Goal: Task Accomplishment & Management: Manage account settings

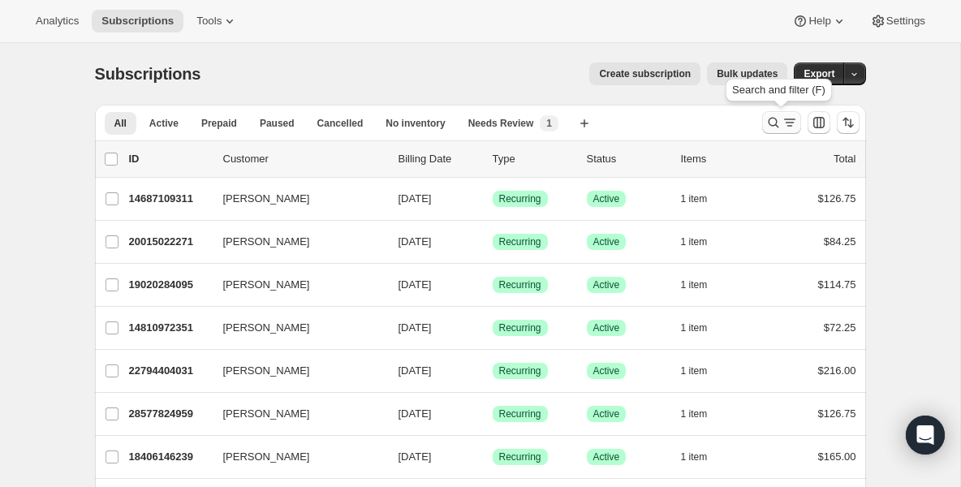
click at [770, 123] on icon "Search and filter results" at bounding box center [774, 122] width 16 height 16
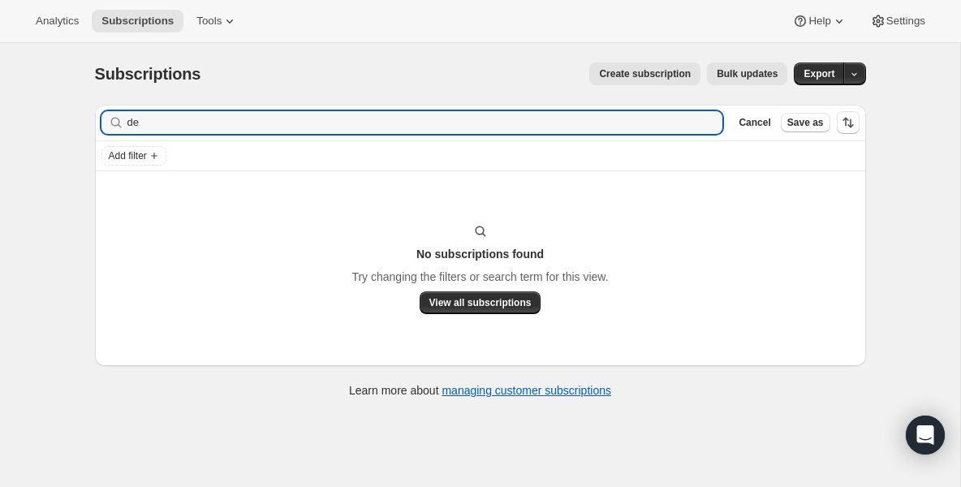
type input "d"
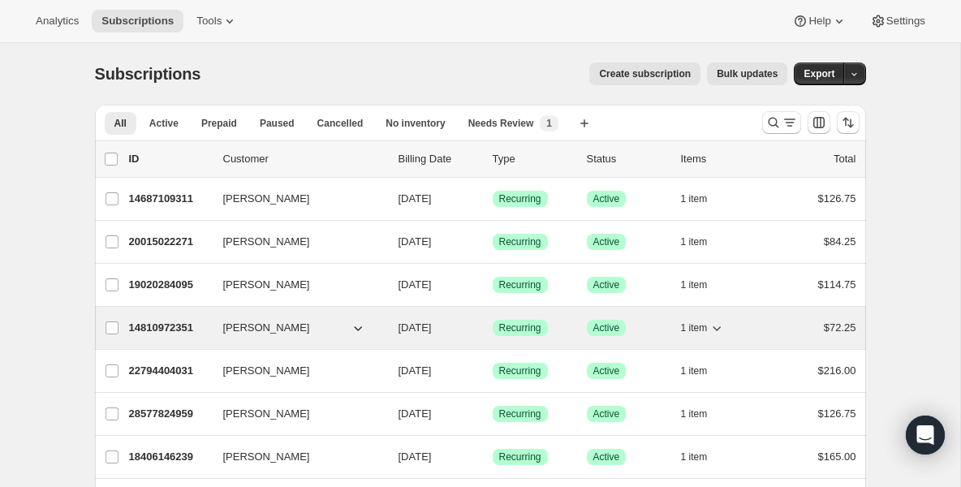
click at [134, 328] on p "14810972351" at bounding box center [169, 328] width 81 height 16
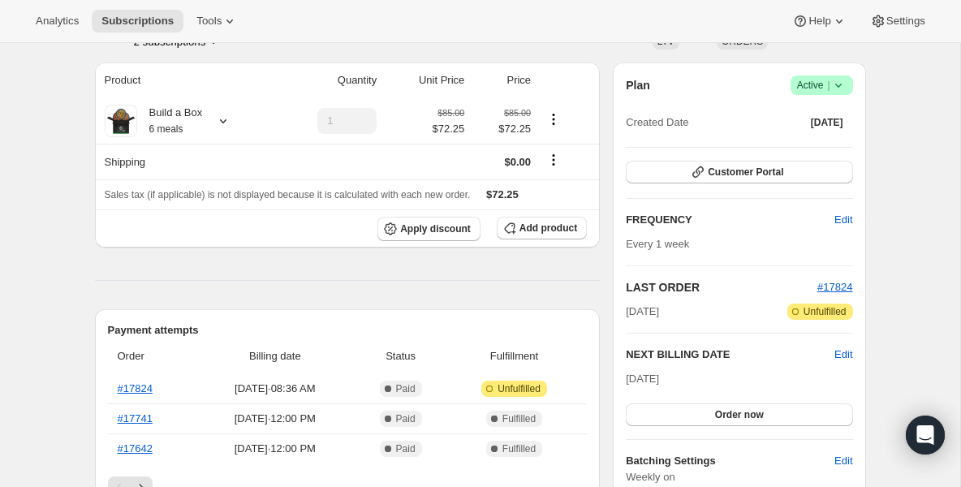
scroll to position [97, 0]
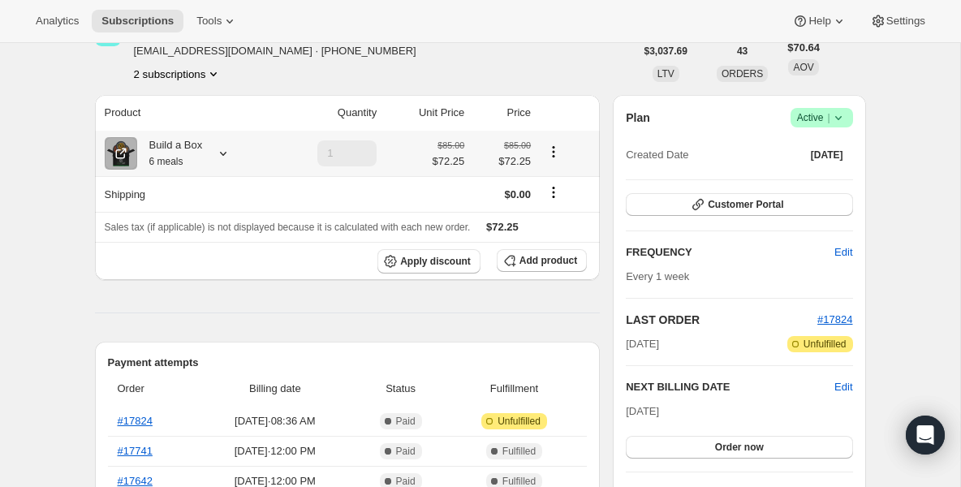
click at [175, 145] on div "Build a Box 6 meals" at bounding box center [170, 153] width 66 height 32
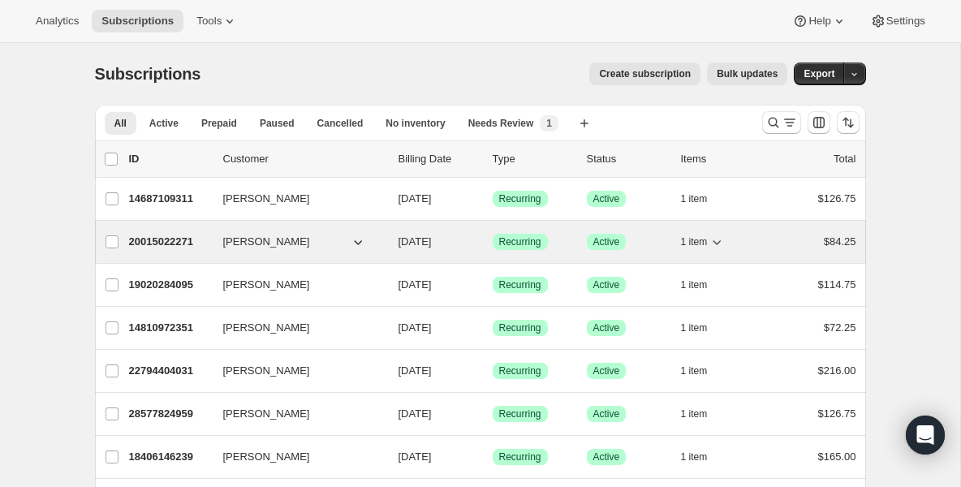
click at [204, 235] on p "20015022271" at bounding box center [169, 242] width 81 height 16
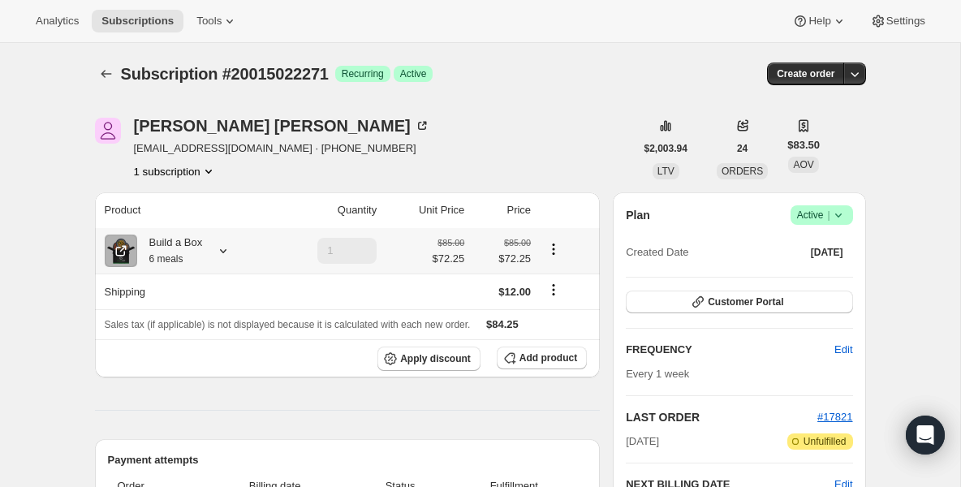
click at [203, 249] on div "Build a Box 6 meals" at bounding box center [170, 251] width 66 height 32
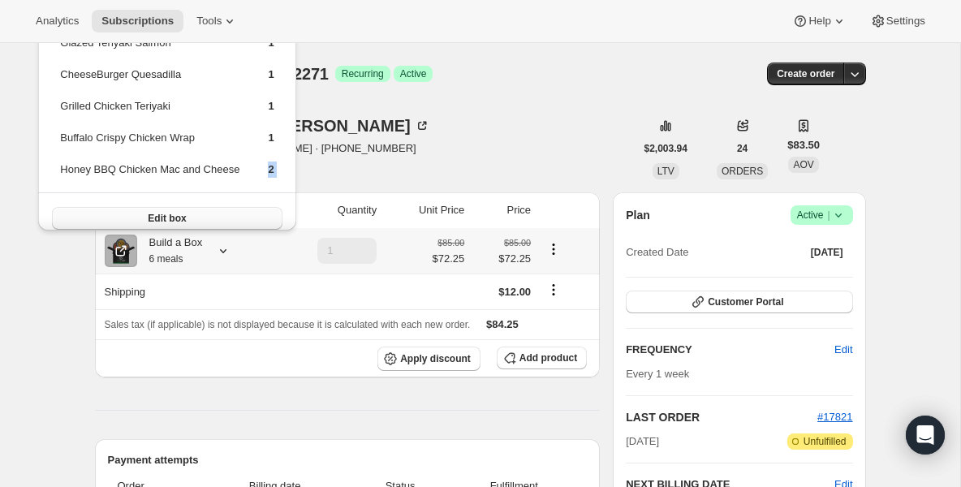
drag, startPoint x: 263, startPoint y: 162, endPoint x: 257, endPoint y: 207, distance: 45.1
click at [257, 207] on div "Glazed Teriyaki Salmon 1 CheeseBurger Quesadilla 1 Grilled Chicken Teriyaki 1 B…" at bounding box center [166, 128] width 257 height 231
click at [130, 17] on span "Subscriptions" at bounding box center [137, 21] width 72 height 13
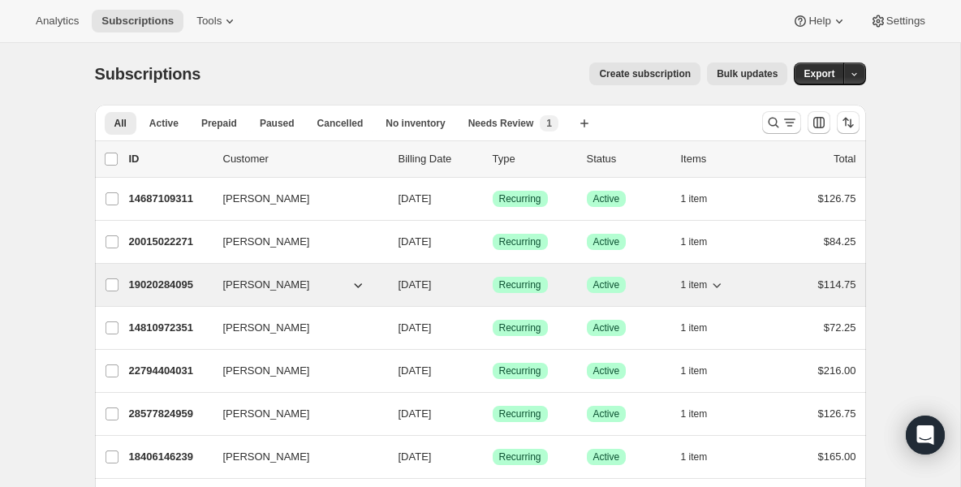
click at [166, 279] on p "19020284095" at bounding box center [169, 285] width 81 height 16
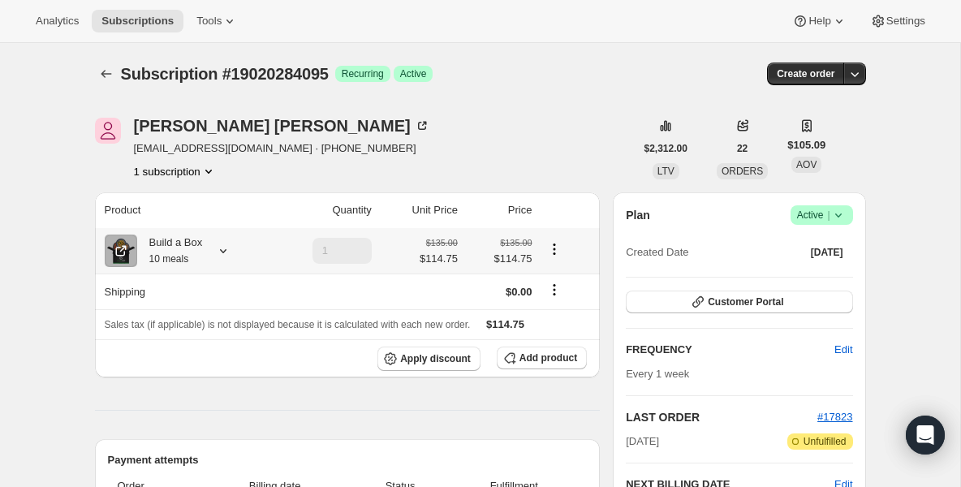
click at [171, 245] on div "Build a Box 10 meals" at bounding box center [170, 251] width 66 height 32
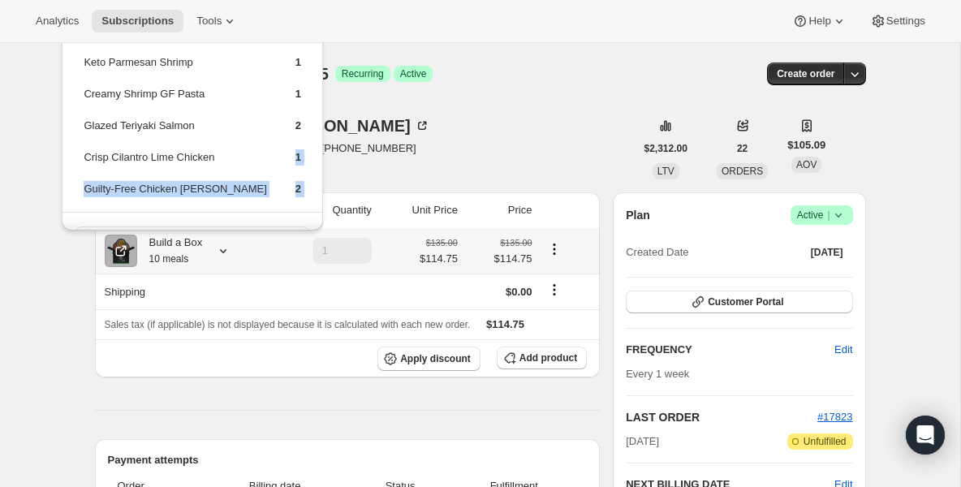
scroll to position [76, 0]
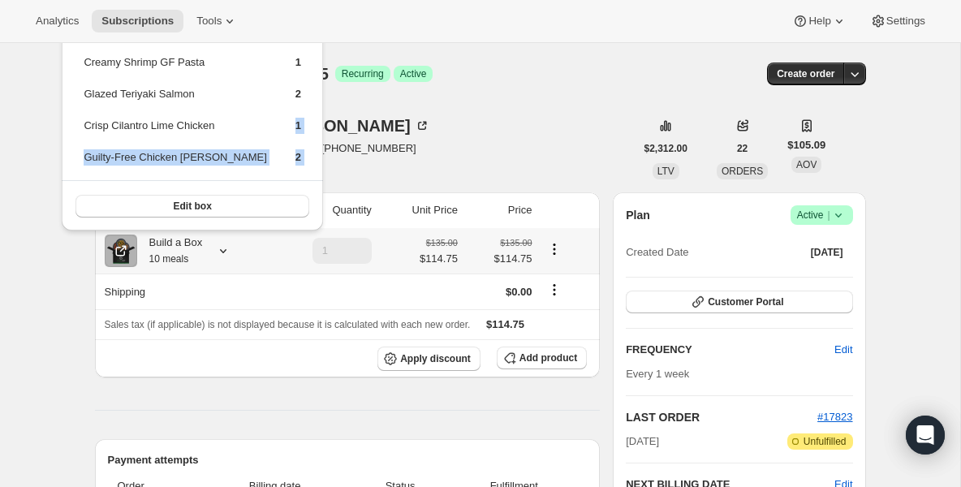
drag, startPoint x: 218, startPoint y: 208, endPoint x: 213, endPoint y: 224, distance: 17.2
click at [214, 226] on div "Steak and Sweets 1 Mexican Ground Beef 2 Keto Parmesan Shrimp 1 Creamy Shrimp G…" at bounding box center [192, 84] width 261 height 294
click at [187, 85] on td "Glazed Teriyaki Salmon" at bounding box center [175, 100] width 184 height 30
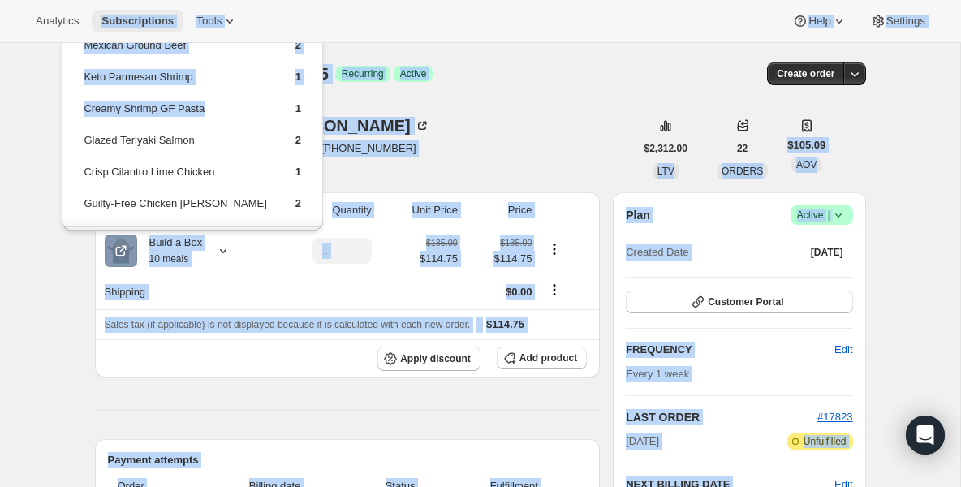
scroll to position [0, 0]
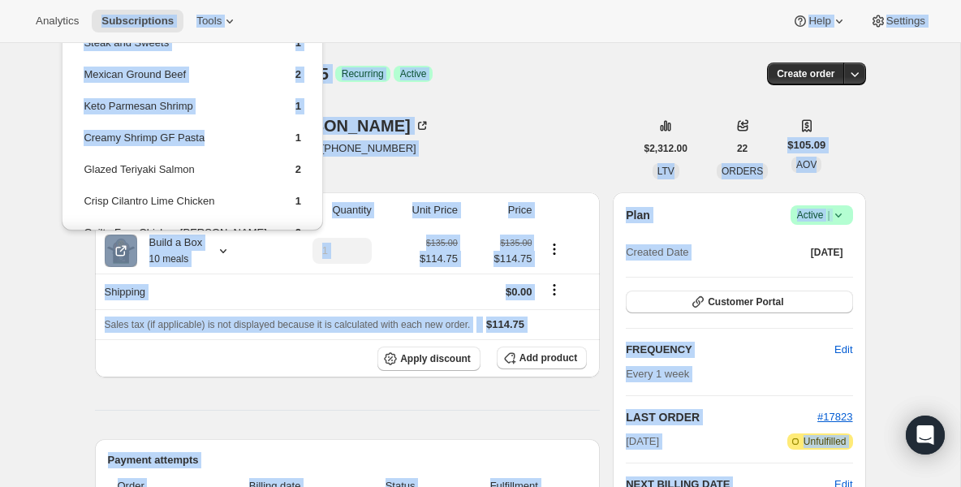
drag, startPoint x: 160, startPoint y: 71, endPoint x: 177, endPoint y: -31, distance: 103.7
click at [177, 0] on html "Analytics Subscriptions Tools Help Settings Skip to content Subscription #19020…" at bounding box center [480, 243] width 961 height 487
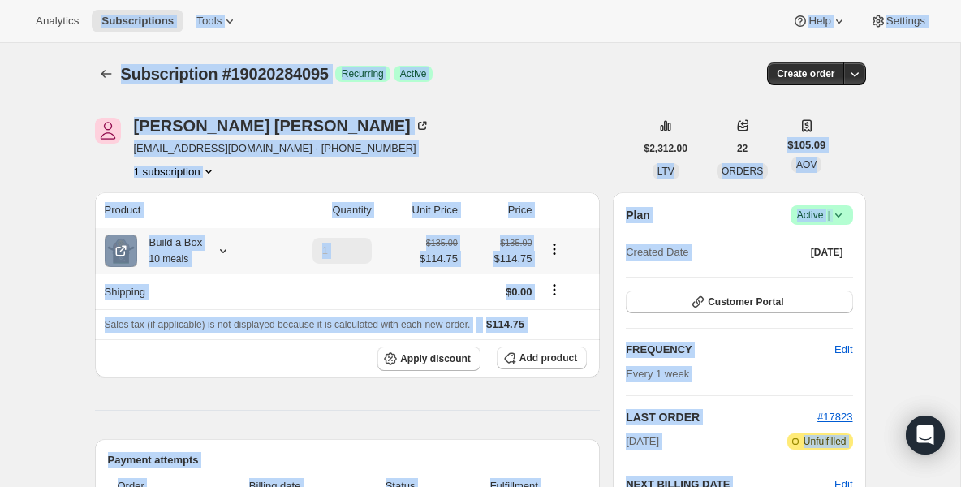
click at [193, 253] on div "Build a Box 10 meals" at bounding box center [170, 251] width 66 height 32
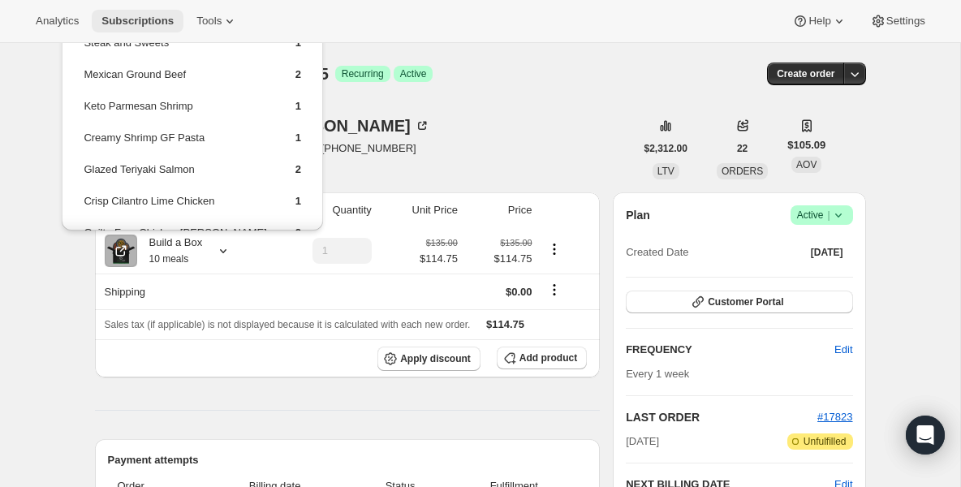
click at [166, 15] on span "Subscriptions" at bounding box center [137, 21] width 72 height 13
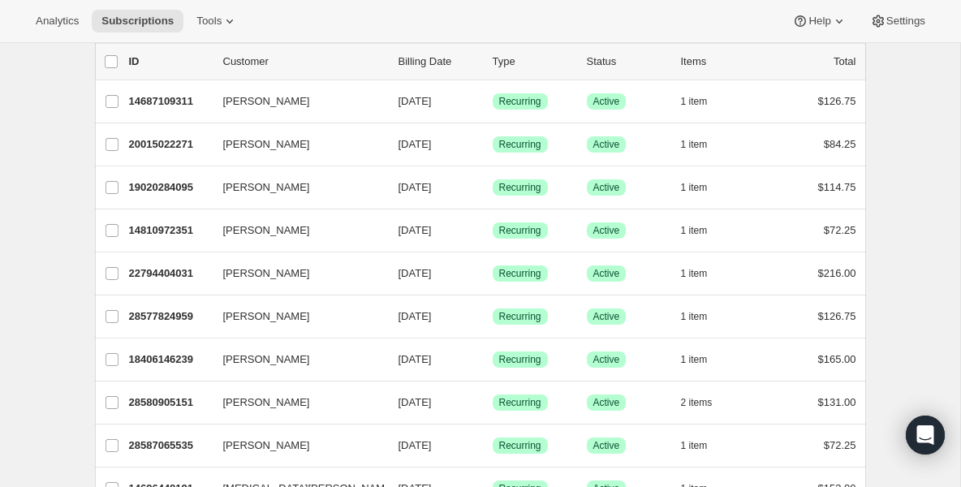
scroll to position [130, 0]
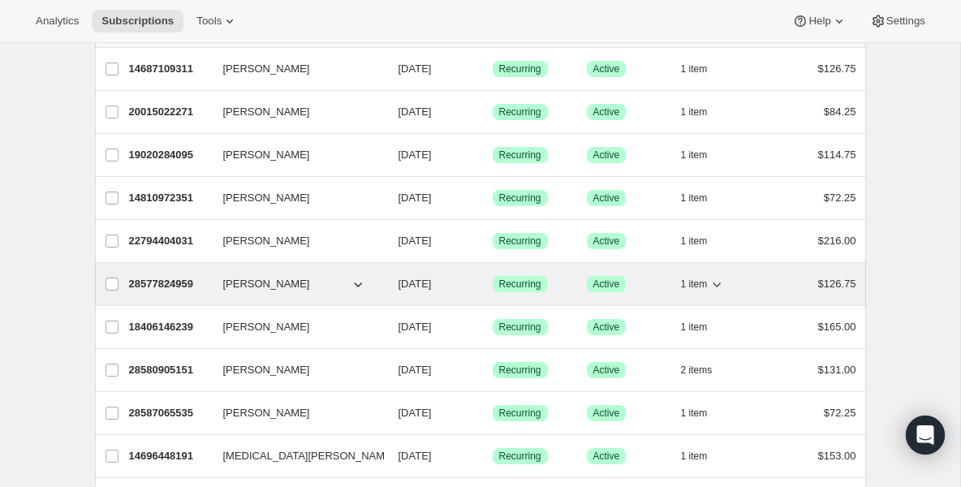
click at [174, 278] on p "28577824959" at bounding box center [169, 284] width 81 height 16
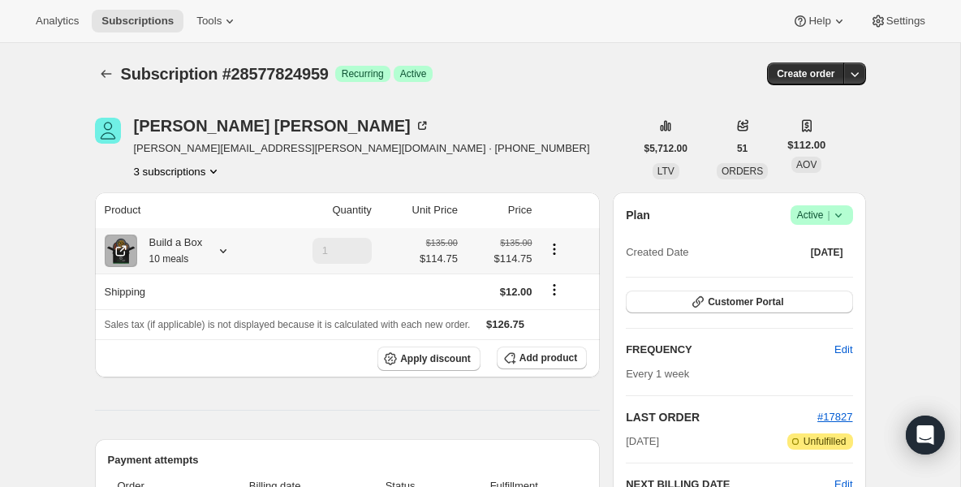
click at [173, 250] on div "Build a Box 10 meals" at bounding box center [170, 251] width 66 height 32
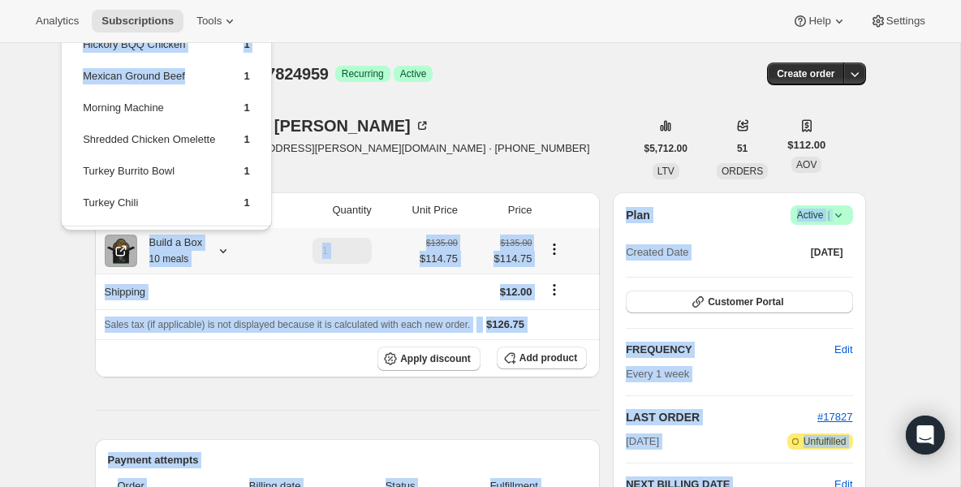
scroll to position [139, 0]
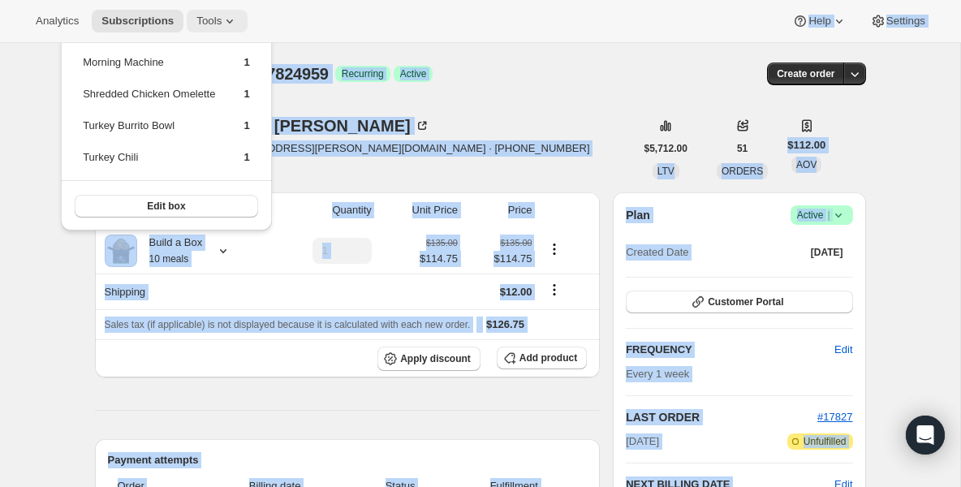
drag, startPoint x: 236, startPoint y: 175, endPoint x: 237, endPoint y: 21, distance: 154.3
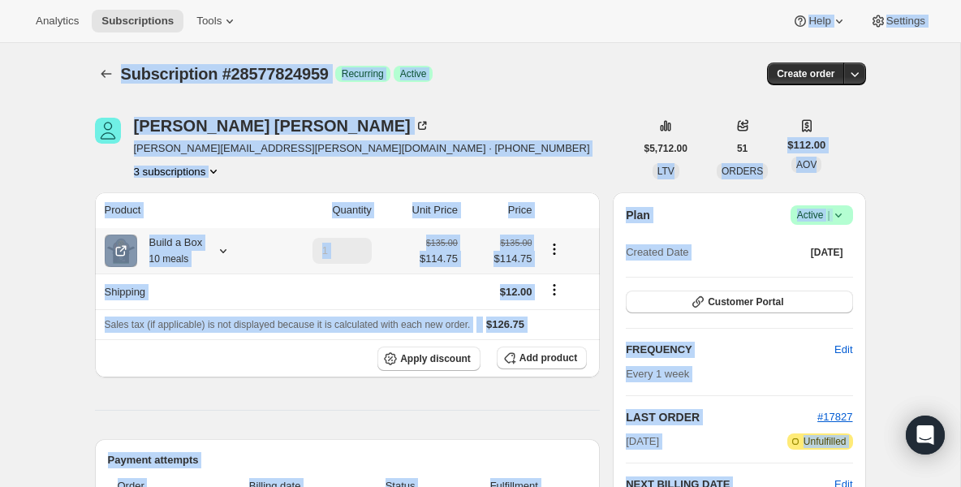
click at [194, 251] on div "Build a Box 10 meals" at bounding box center [170, 251] width 66 height 32
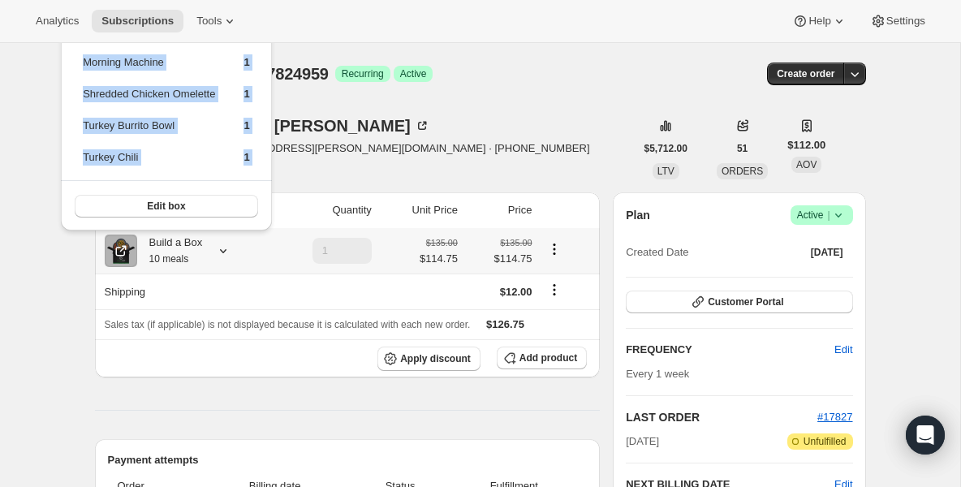
drag, startPoint x: 204, startPoint y: 170, endPoint x: 204, endPoint y: 227, distance: 57.7
click at [204, 227] on div "Athletic Wrap 1 Chicken Quesadilla 1 Grilled Chicken Teriyaki 2 Hickory BQQ Chi…" at bounding box center [166, 52] width 211 height 357
click at [134, 25] on span "Subscriptions" at bounding box center [137, 21] width 72 height 13
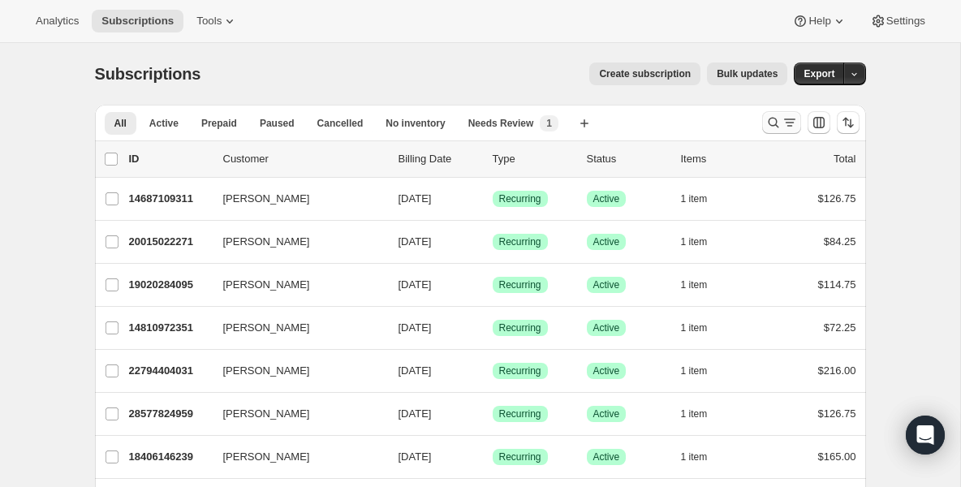
click at [770, 118] on icon "Search and filter results" at bounding box center [774, 122] width 16 height 16
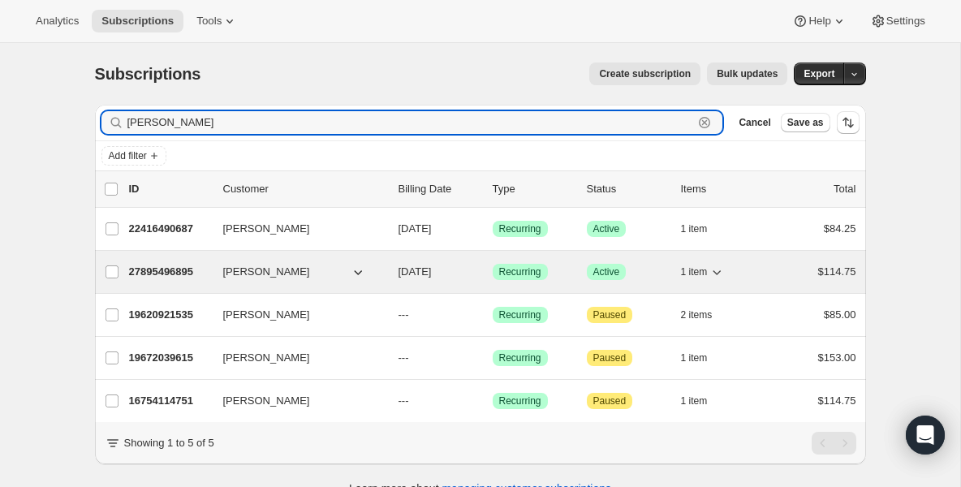
type input "[PERSON_NAME]"
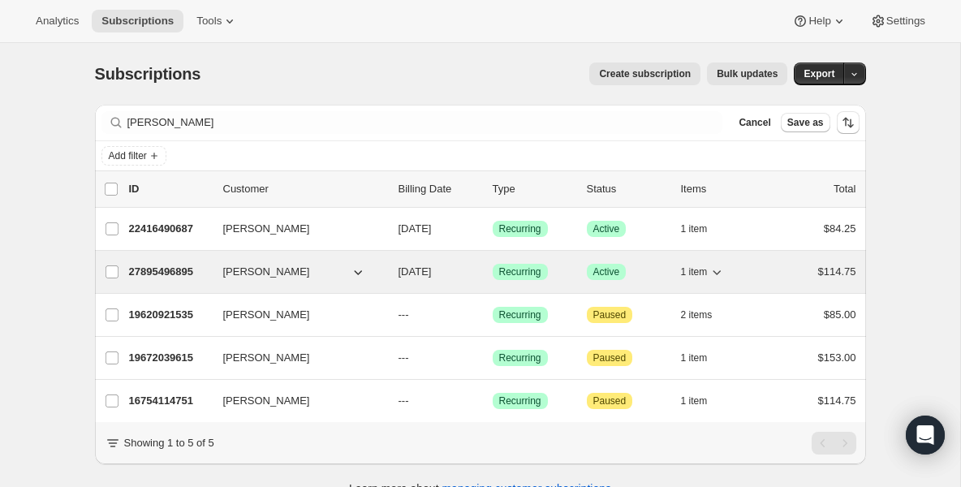
click at [173, 267] on p "27895496895" at bounding box center [169, 272] width 81 height 16
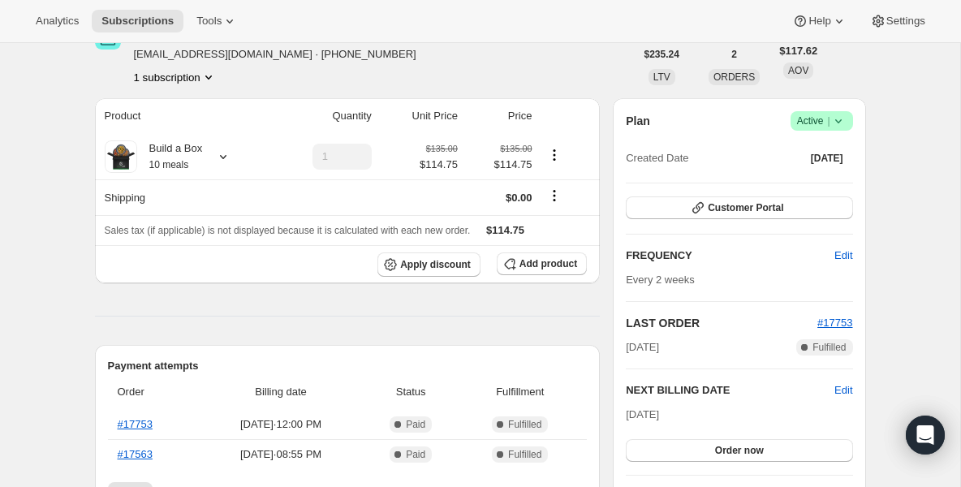
scroll to position [130, 0]
